Goal: Task Accomplishment & Management: Complete application form

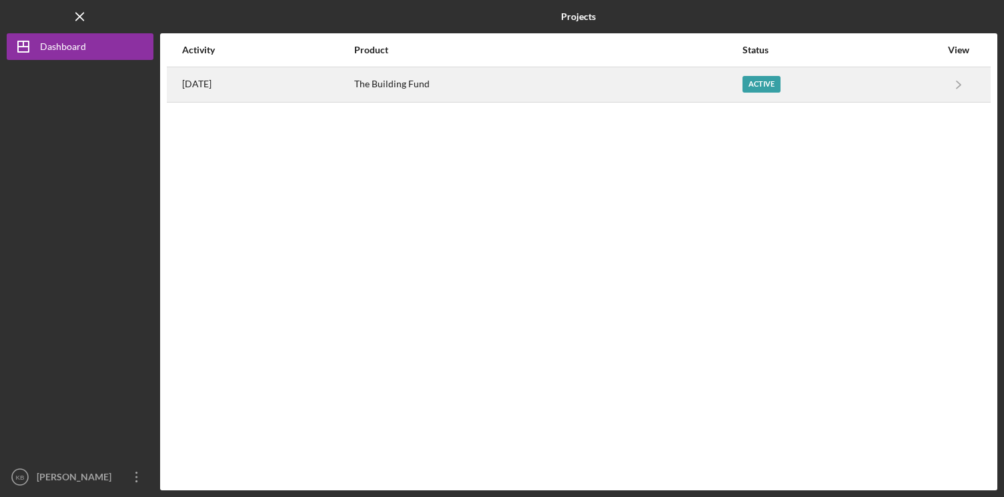
click at [782, 75] on div "Active" at bounding box center [841, 84] width 198 height 33
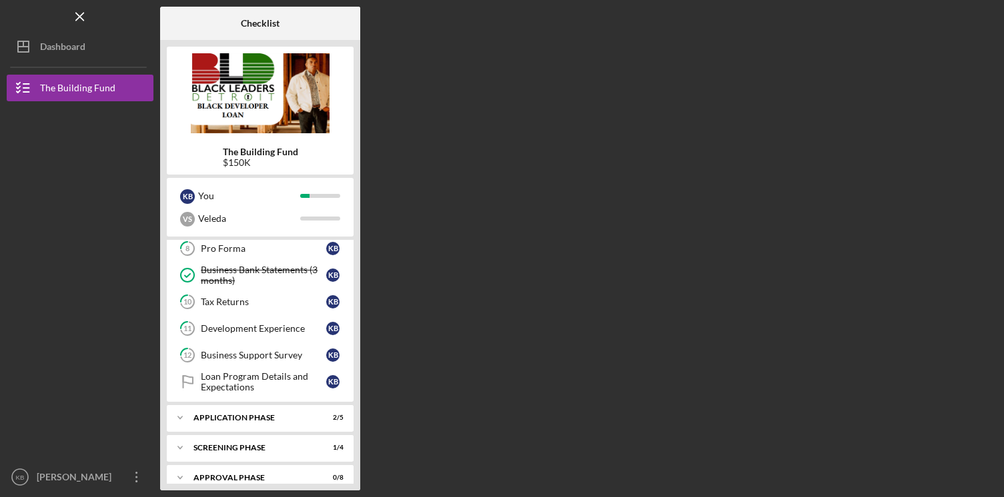
scroll to position [260, 0]
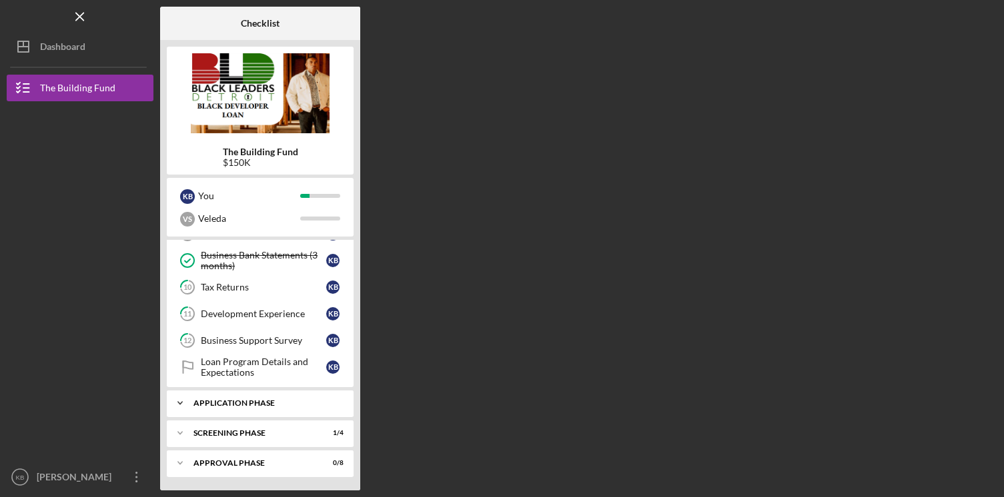
click at [312, 409] on div "Icon/Expander Application Phase 2 / 5" at bounding box center [260, 403] width 187 height 27
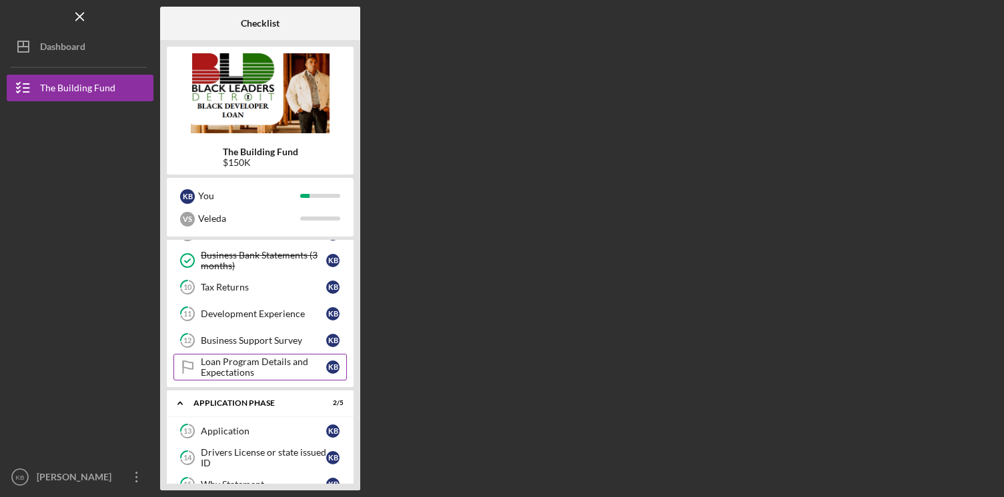
scroll to position [401, 0]
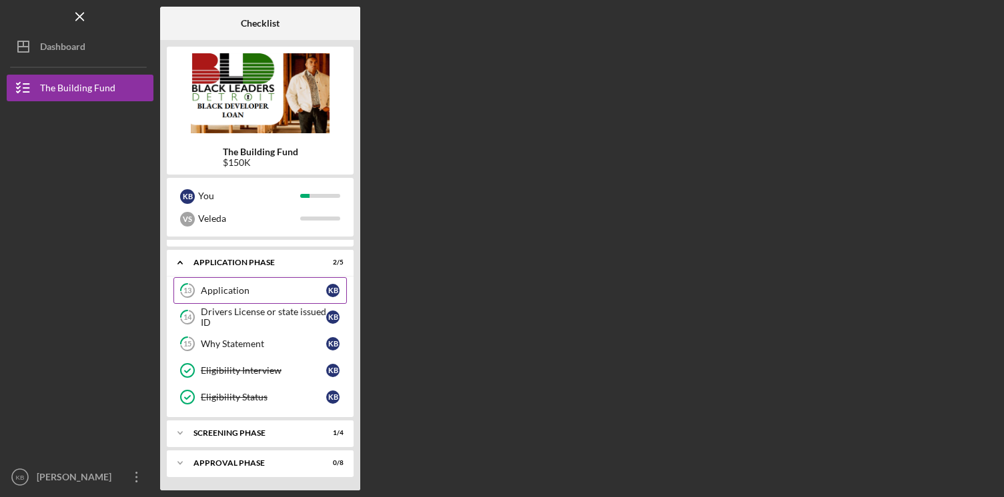
click at [264, 293] on div "Application" at bounding box center [263, 290] width 125 height 11
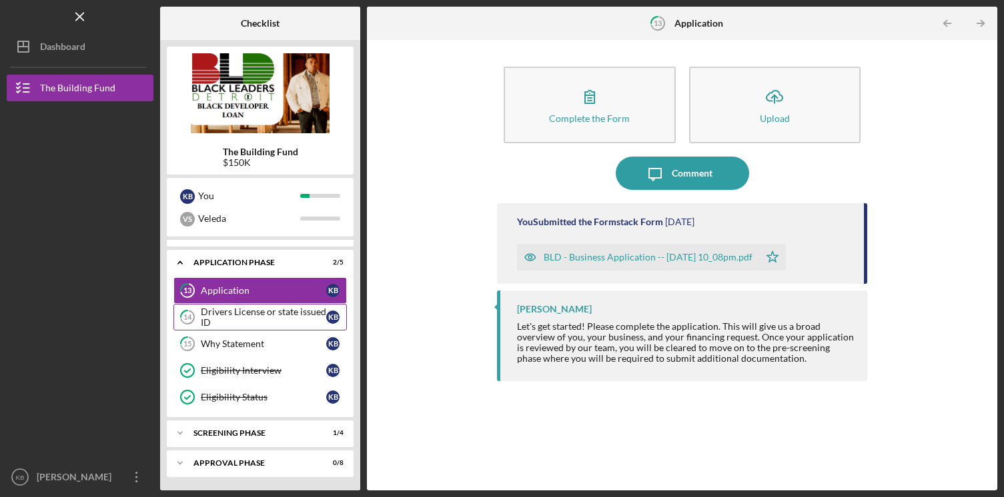
click at [255, 317] on div "Drivers License or state issued ID" at bounding box center [263, 317] width 125 height 21
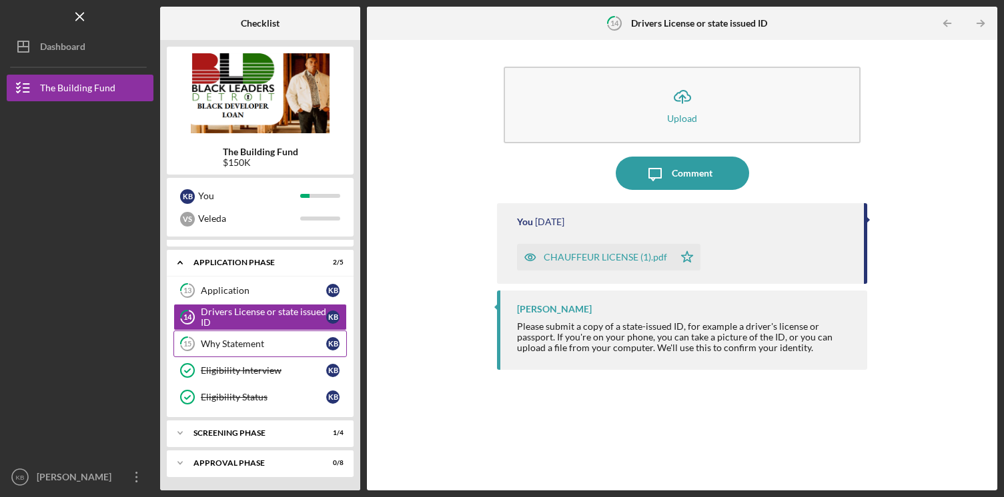
click at [260, 337] on link "15 Why Statement K B" at bounding box center [259, 344] width 173 height 27
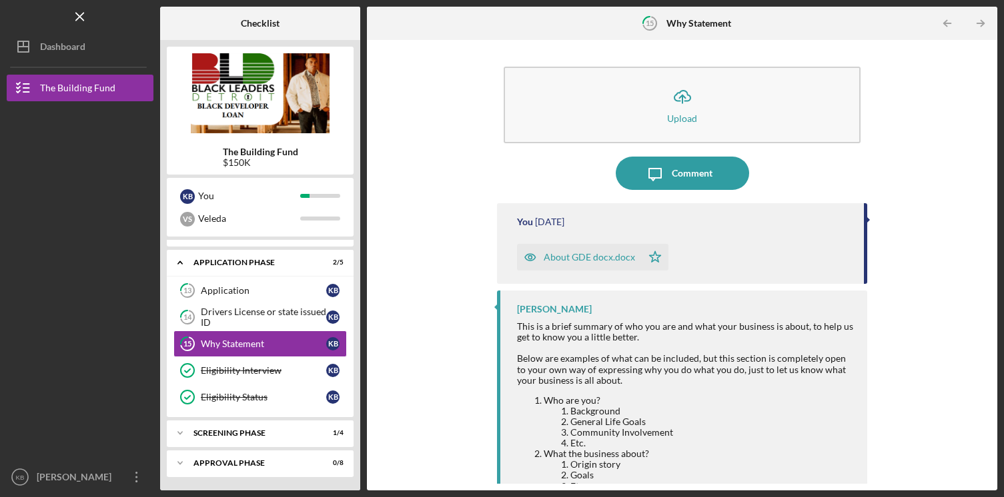
scroll to position [87, 0]
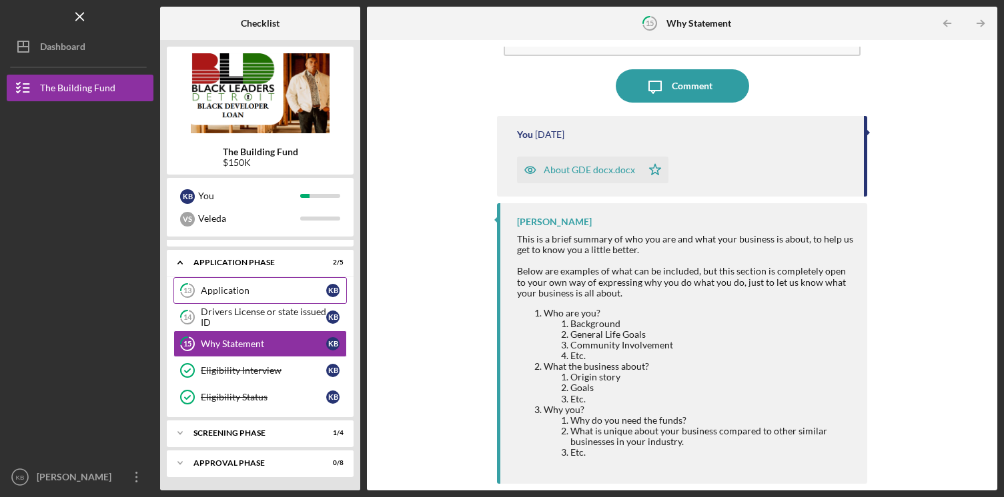
click at [220, 282] on link "13 Application K B" at bounding box center [259, 290] width 173 height 27
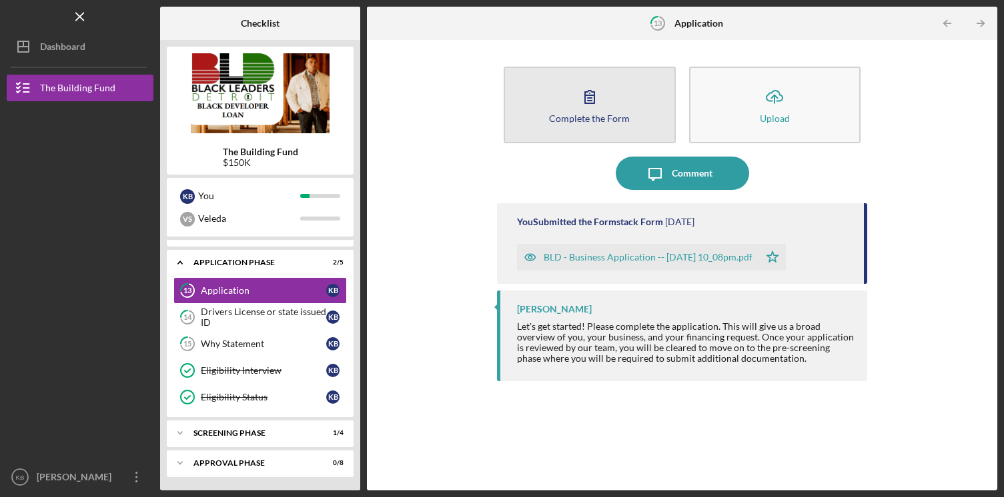
click at [572, 121] on div "Complete the Form" at bounding box center [589, 118] width 81 height 10
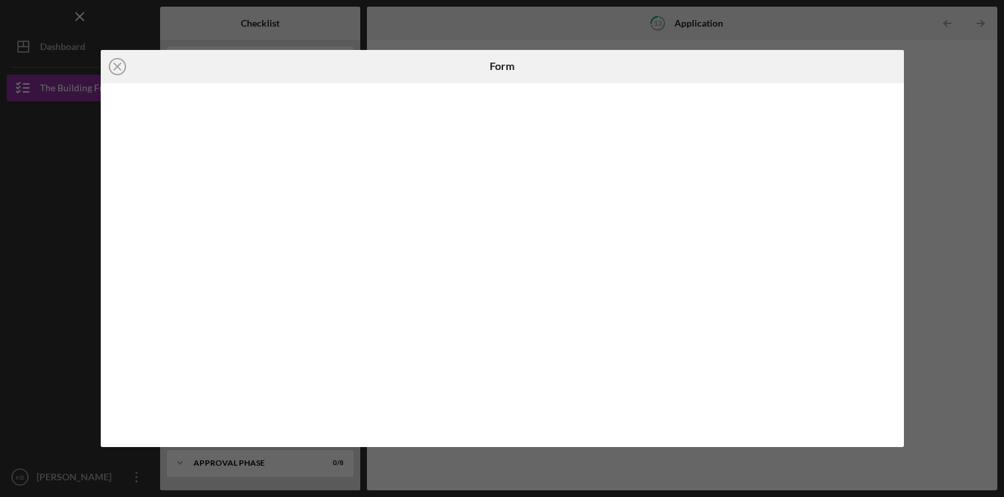
click at [937, 117] on div "Icon/Close Form" at bounding box center [502, 248] width 1004 height 497
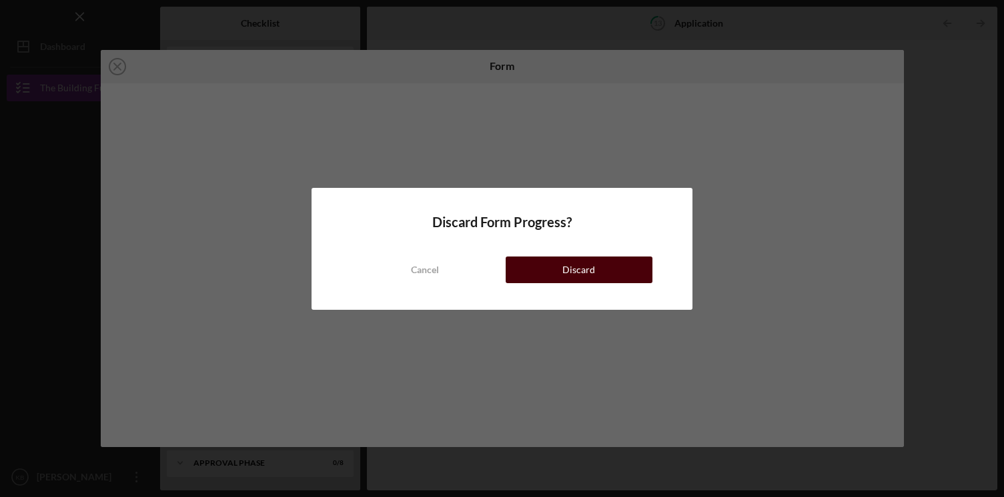
click at [620, 265] on button "Discard" at bounding box center [578, 270] width 147 height 27
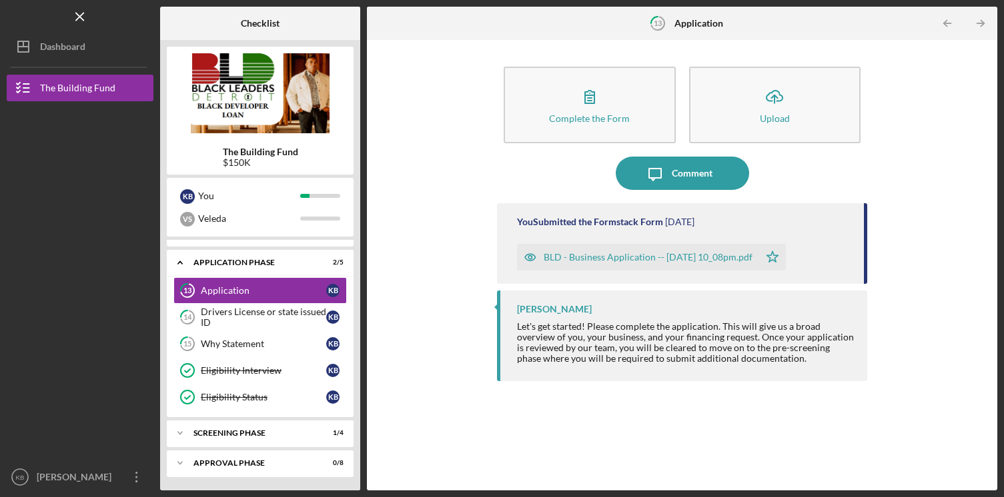
click at [653, 262] on div "BLD - Business Application -- [DATE] 10_08pm.pdf" at bounding box center [647, 257] width 209 height 11
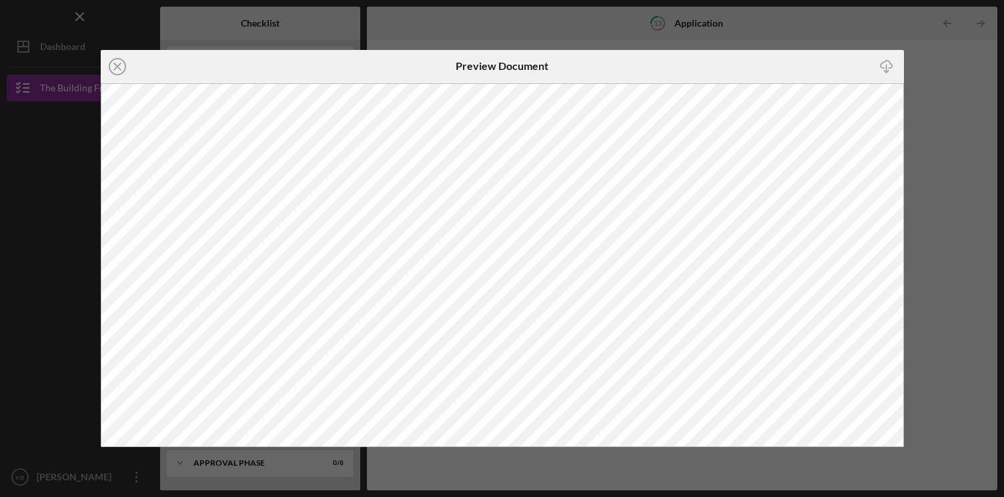
click at [940, 91] on div "Icon/Close Preview Document Icon/Download" at bounding box center [502, 248] width 1004 height 497
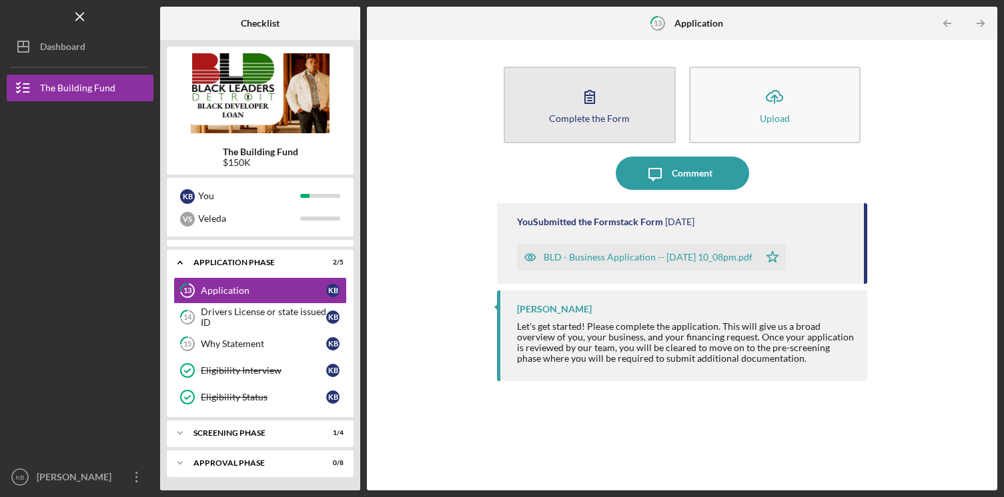
click at [585, 83] on icon "button" at bounding box center [589, 96] width 33 height 33
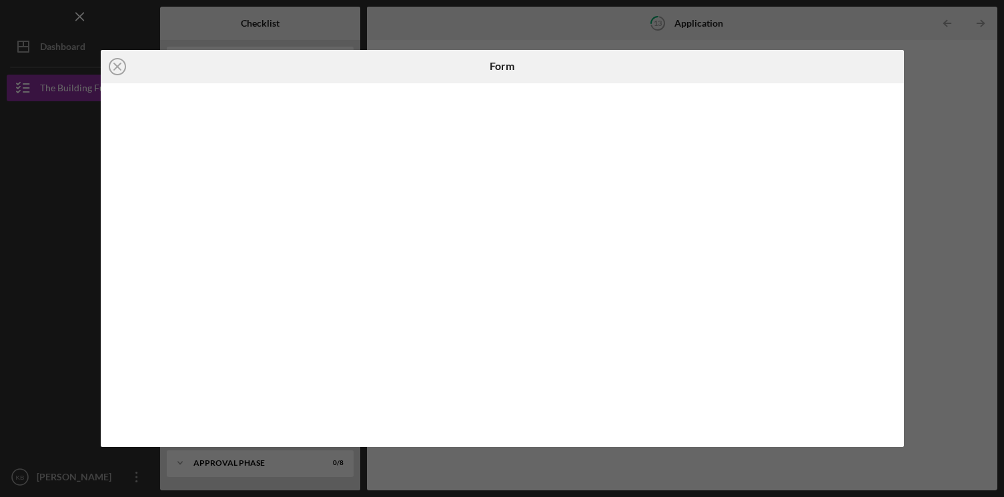
click at [938, 273] on div "Icon/Close Form" at bounding box center [502, 248] width 1004 height 497
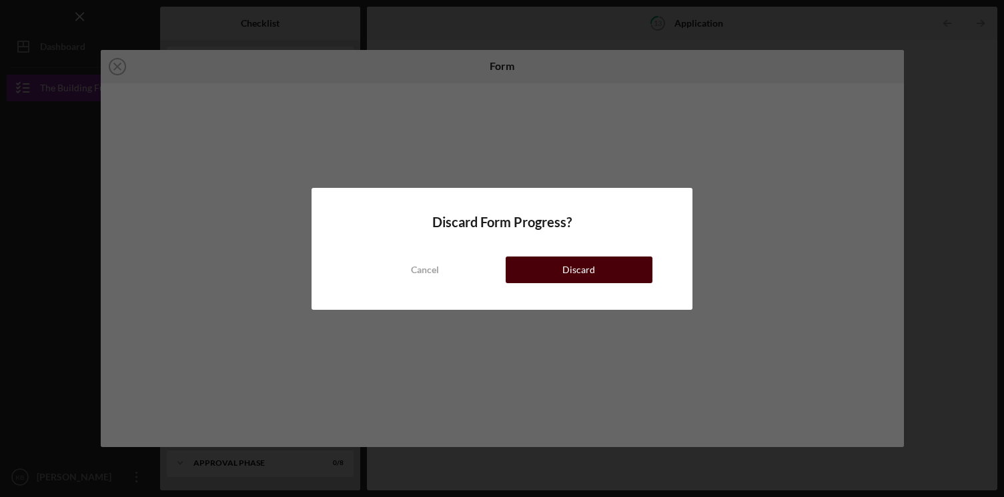
click at [600, 266] on button "Discard" at bounding box center [578, 270] width 147 height 27
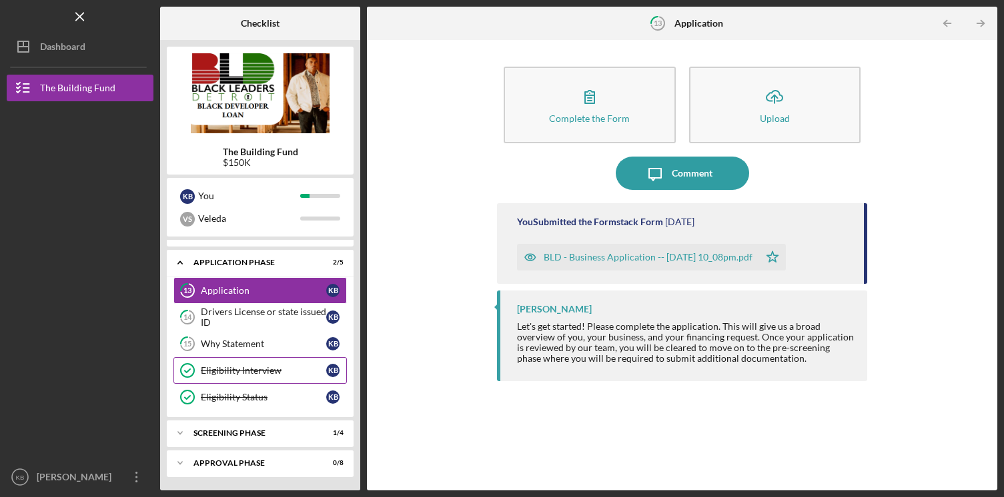
drag, startPoint x: 277, startPoint y: 435, endPoint x: 281, endPoint y: 370, distance: 65.5
click at [281, 370] on div "Icon/Expander Intake Phase 4 / 14 Welcome Message Welcome Message K B Business …" at bounding box center [260, 362] width 187 height 244
click at [273, 370] on div "Eligibility Interview" at bounding box center [263, 370] width 125 height 11
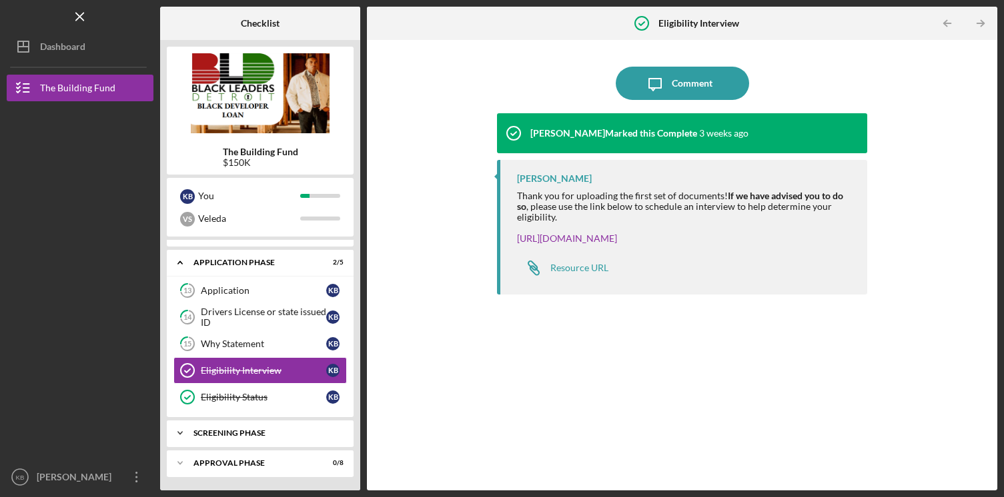
click at [271, 441] on div "Icon/Expander Screening Phase 1 / 4" at bounding box center [260, 433] width 187 height 27
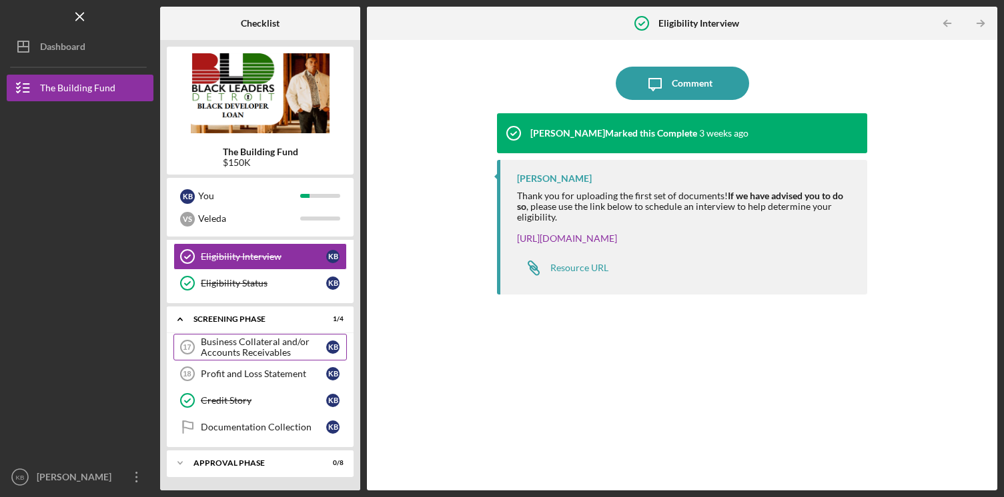
click at [281, 343] on div "Business Collateral and/or Accounts Receivables" at bounding box center [263, 347] width 125 height 21
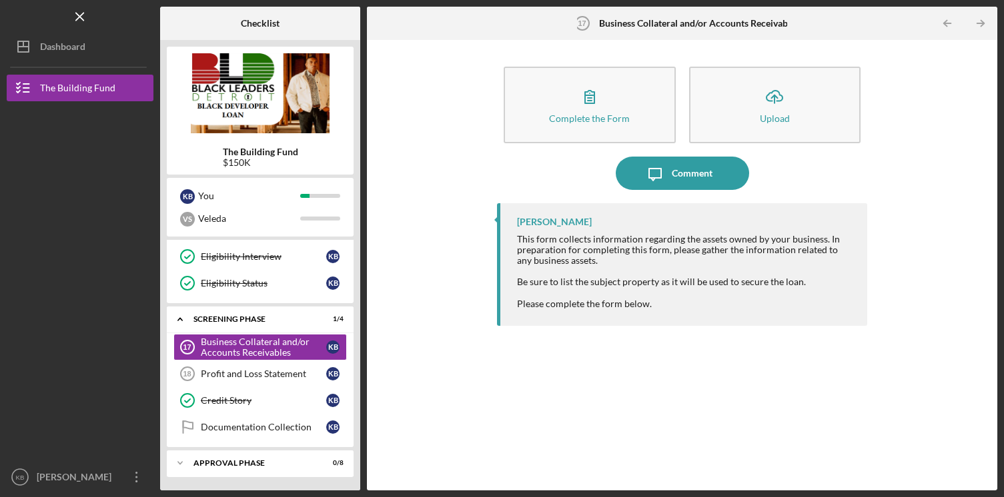
click at [297, 93] on img at bounding box center [260, 93] width 187 height 80
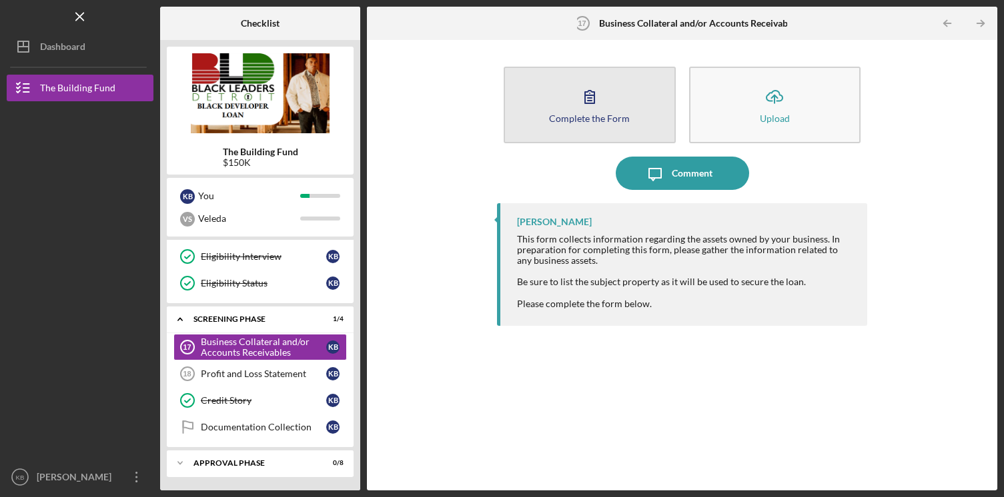
click at [585, 107] on icon "button" at bounding box center [589, 96] width 33 height 33
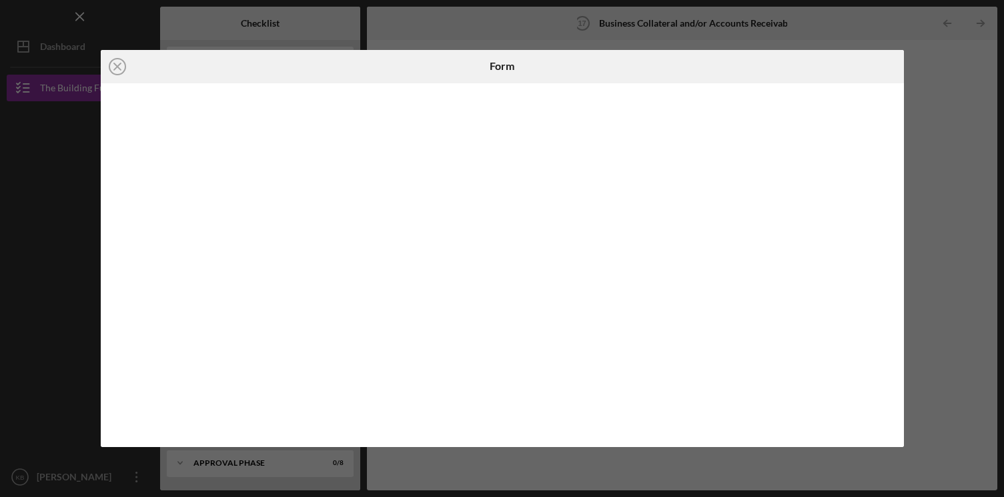
click at [934, 123] on div "Icon/Close Form" at bounding box center [502, 248] width 1004 height 497
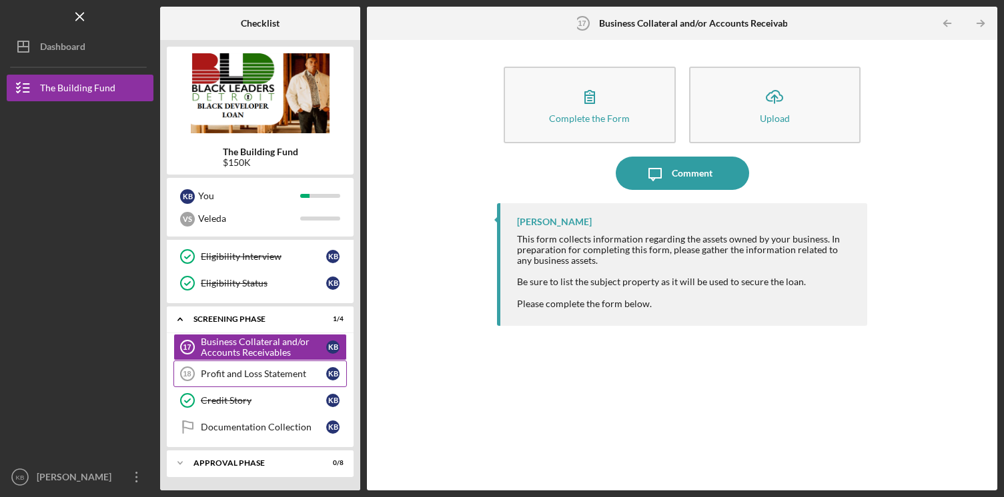
click at [278, 383] on link "Profit and Loss Statement 18 Profit and Loss Statement K B" at bounding box center [259, 374] width 173 height 27
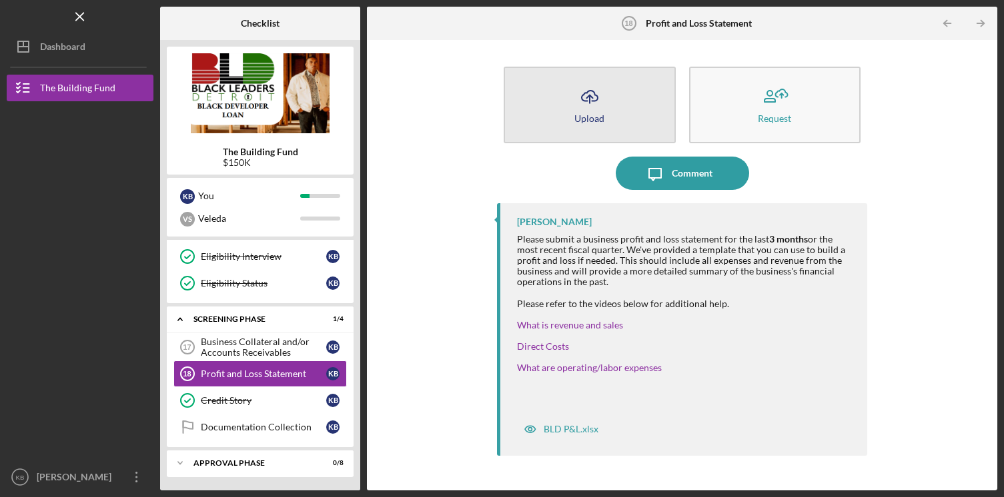
click at [577, 113] on div "Upload" at bounding box center [589, 118] width 30 height 10
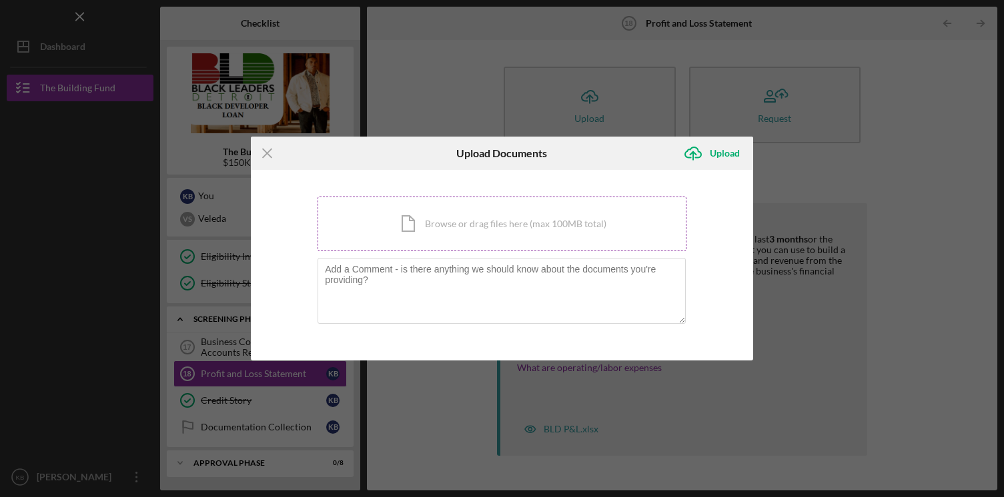
click at [558, 215] on div "Icon/Document Browse or drag files here (max 100MB total) Tap to choose files o…" at bounding box center [501, 224] width 369 height 55
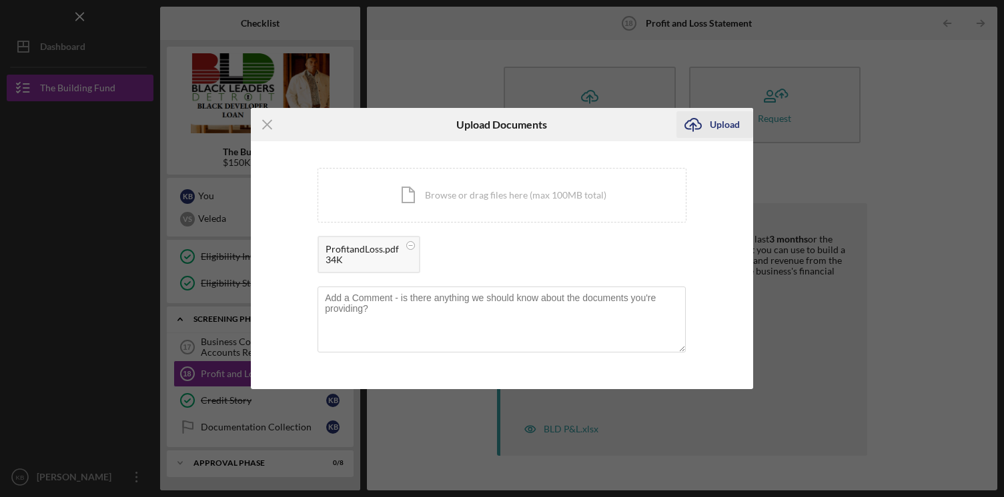
click at [718, 123] on div "Upload" at bounding box center [725, 124] width 30 height 27
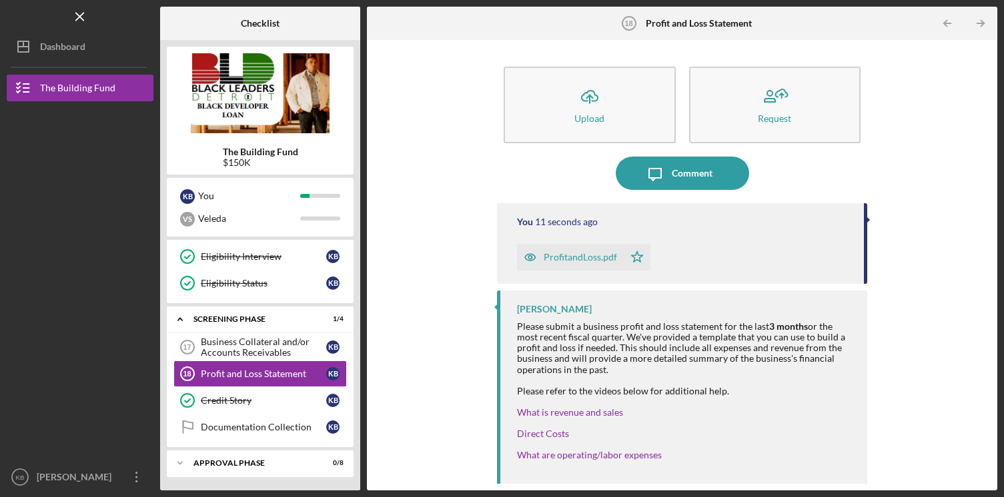
scroll to position [59, 0]
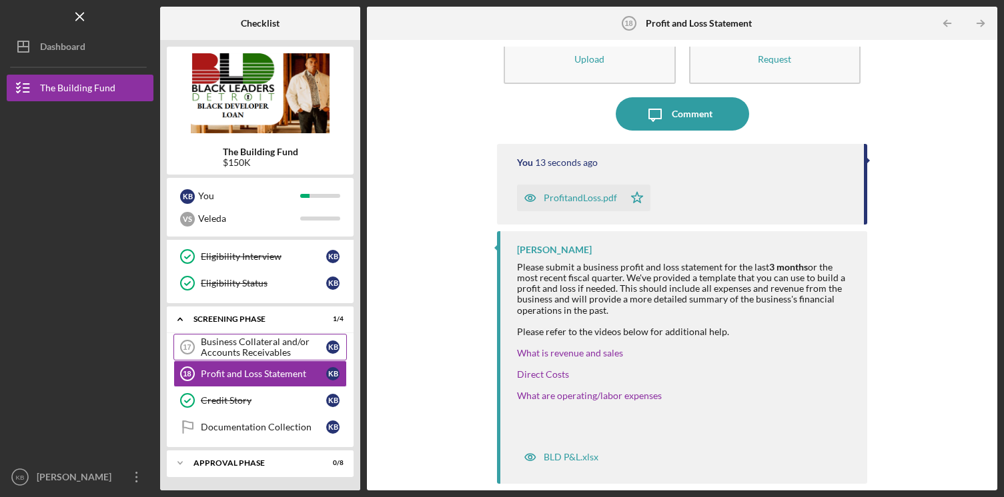
click at [243, 347] on div "Business Collateral and/or Accounts Receivables" at bounding box center [263, 347] width 125 height 21
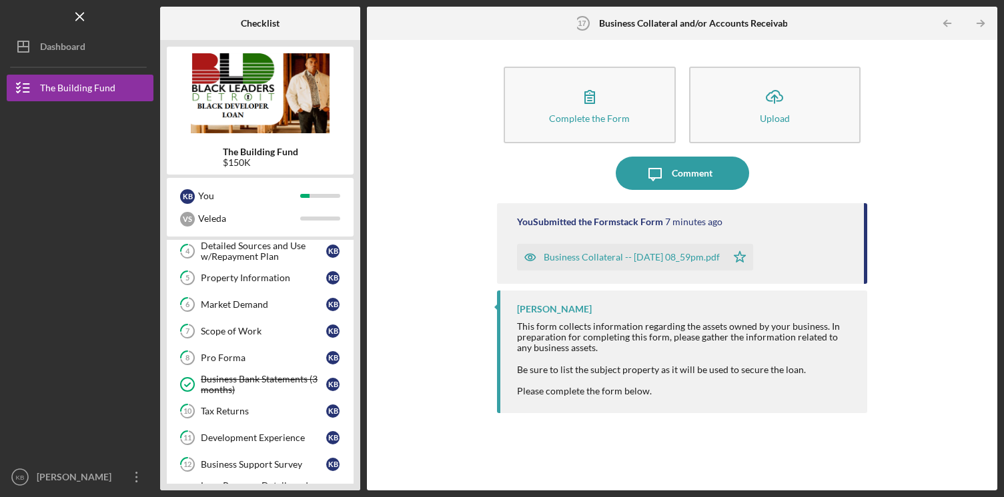
scroll to position [135, 0]
